Goal: Information Seeking & Learning: Learn about a topic

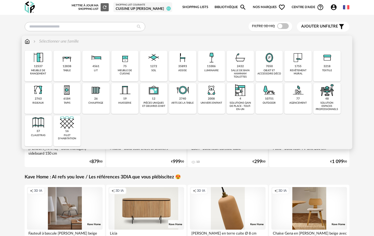
click at [297, 72] on div "revêtement mural" at bounding box center [298, 72] width 24 height 7
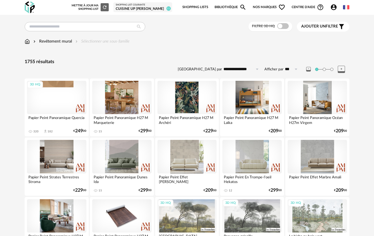
click at [57, 39] on div "Revêtement mural" at bounding box center [52, 42] width 40 height 6
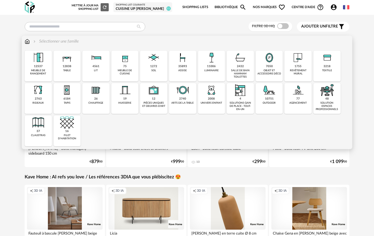
click at [299, 66] on div "1755" at bounding box center [297, 67] width 7 height 4
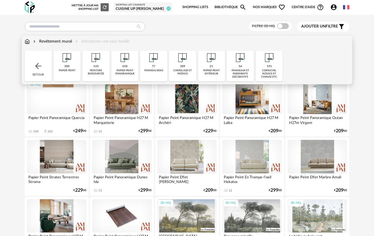
click at [69, 69] on div "papier peint" at bounding box center [67, 70] width 17 height 3
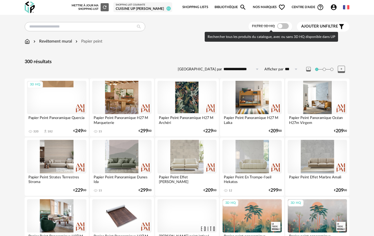
click at [283, 29] on span at bounding box center [283, 26] width 12 height 6
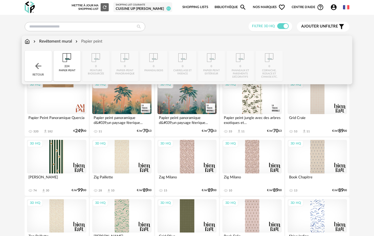
click at [44, 42] on div "Revêtement mural" at bounding box center [52, 42] width 40 height 6
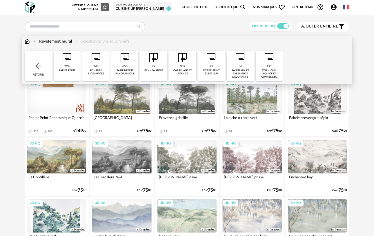
click at [118, 65] on div "658 papier-peint panoramique" at bounding box center [124, 66] width 27 height 31
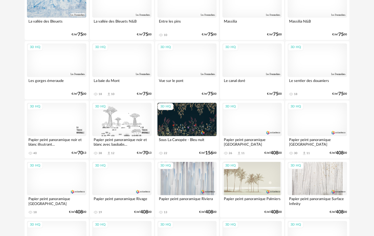
scroll to position [688, 0]
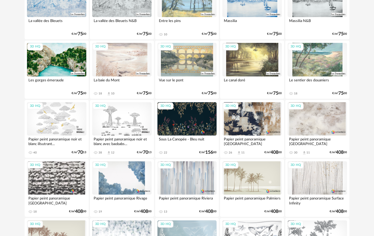
click at [319, 122] on div "3D HQ" at bounding box center [316, 118] width 59 height 33
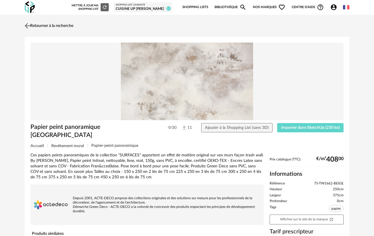
click at [28, 25] on img at bounding box center [27, 25] width 8 height 8
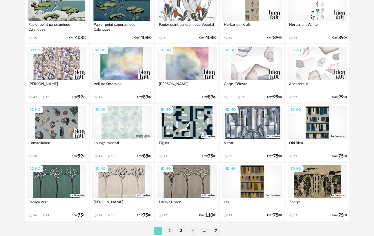
scroll to position [1061, 0]
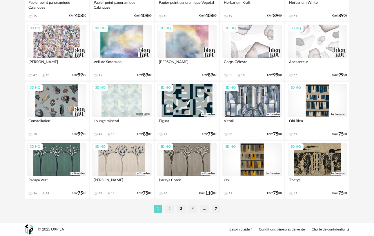
click at [170, 210] on li "2" at bounding box center [169, 209] width 9 height 8
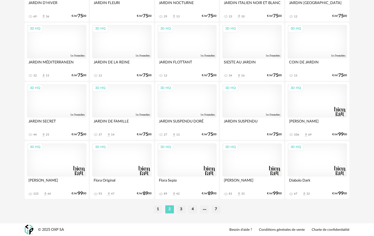
scroll to position [1061, 0]
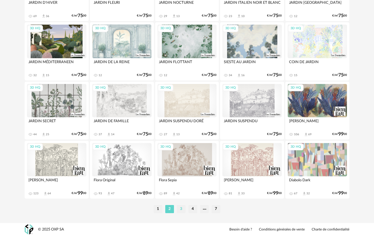
click at [181, 212] on li "3" at bounding box center [181, 209] width 9 height 8
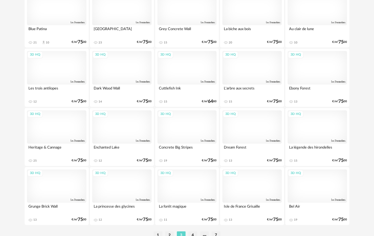
scroll to position [1061, 0]
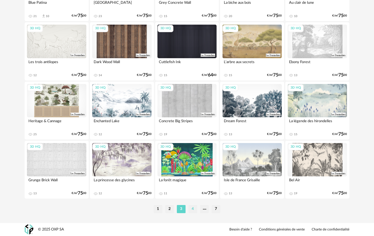
click at [192, 209] on li "4" at bounding box center [192, 209] width 9 height 8
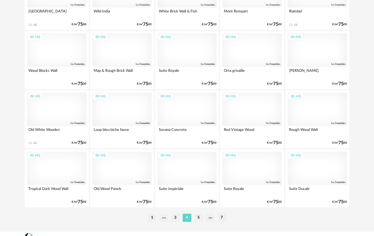
scroll to position [1061, 0]
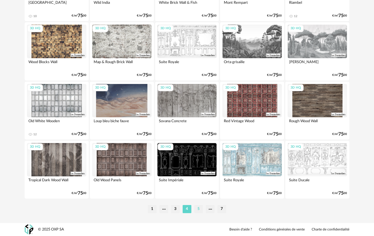
click at [198, 210] on li "5" at bounding box center [198, 209] width 9 height 8
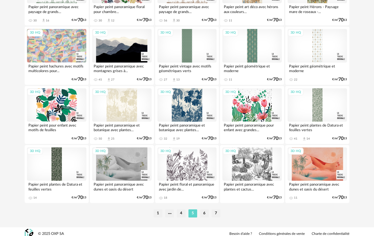
scroll to position [1061, 0]
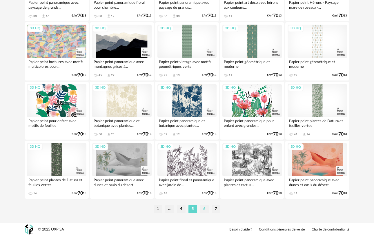
click at [205, 210] on li "6" at bounding box center [204, 209] width 9 height 8
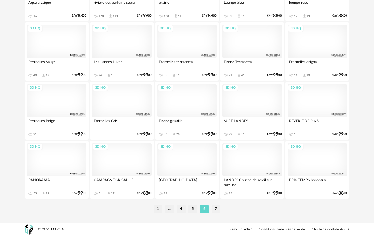
scroll to position [1061, 0]
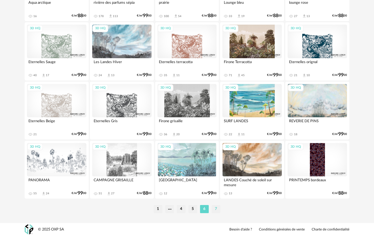
click at [217, 211] on li "7" at bounding box center [215, 209] width 9 height 8
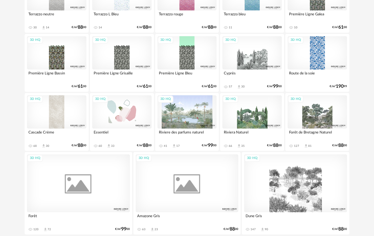
scroll to position [613, 0]
